Goal: Task Accomplishment & Management: Use online tool/utility

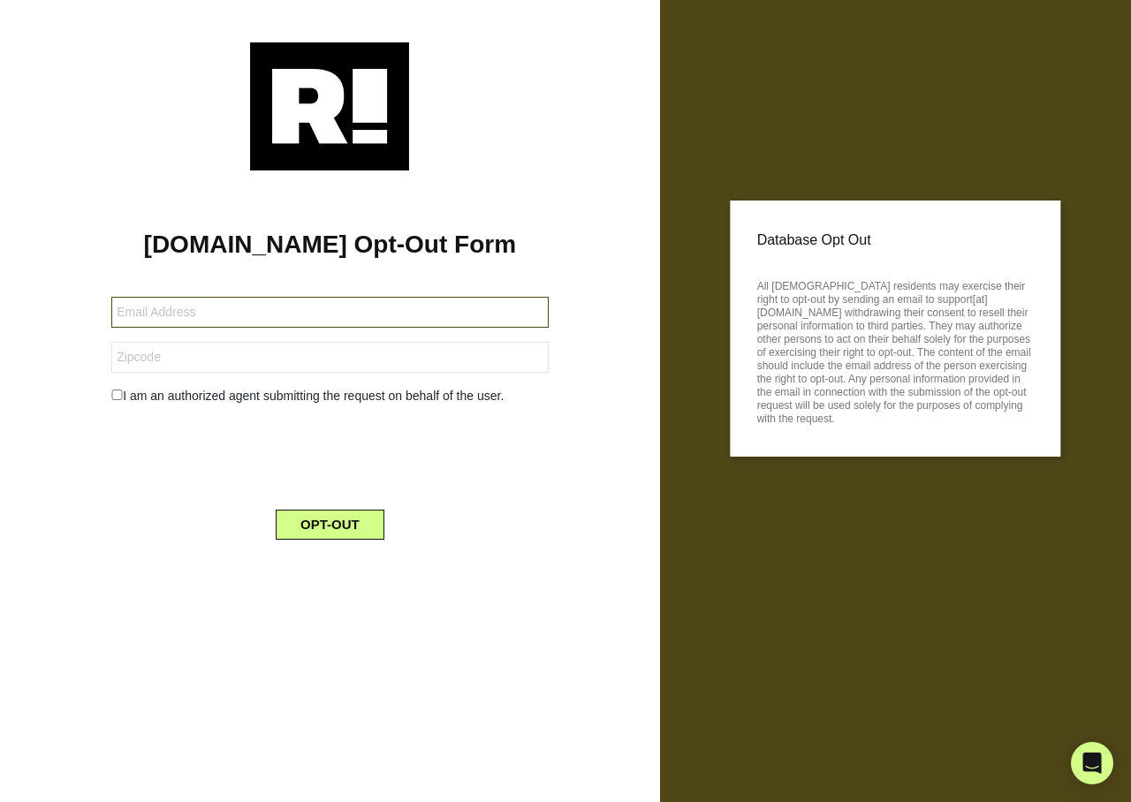
type input "[EMAIL_ADDRESS][DOMAIN_NAME]"
type input "75044"
type input "[EMAIL_ADDRESS][DOMAIN_NAME]"
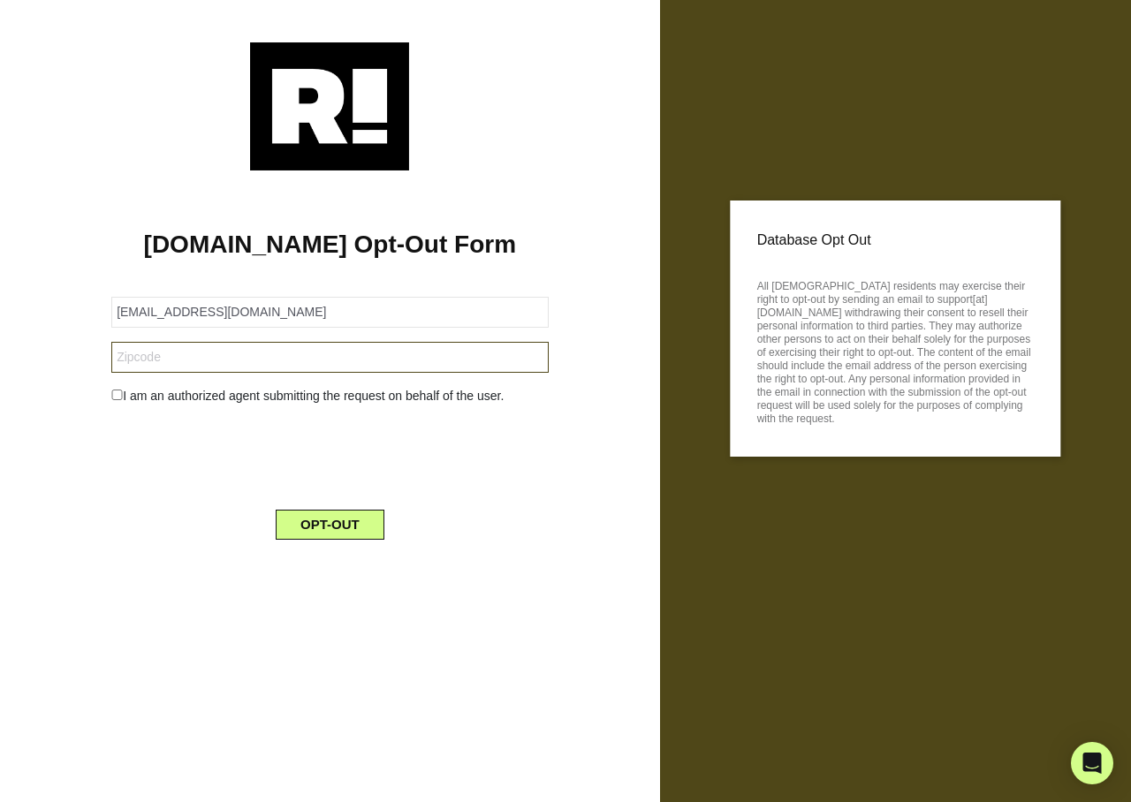
type input "33951"
